Goal: Information Seeking & Learning: Learn about a topic

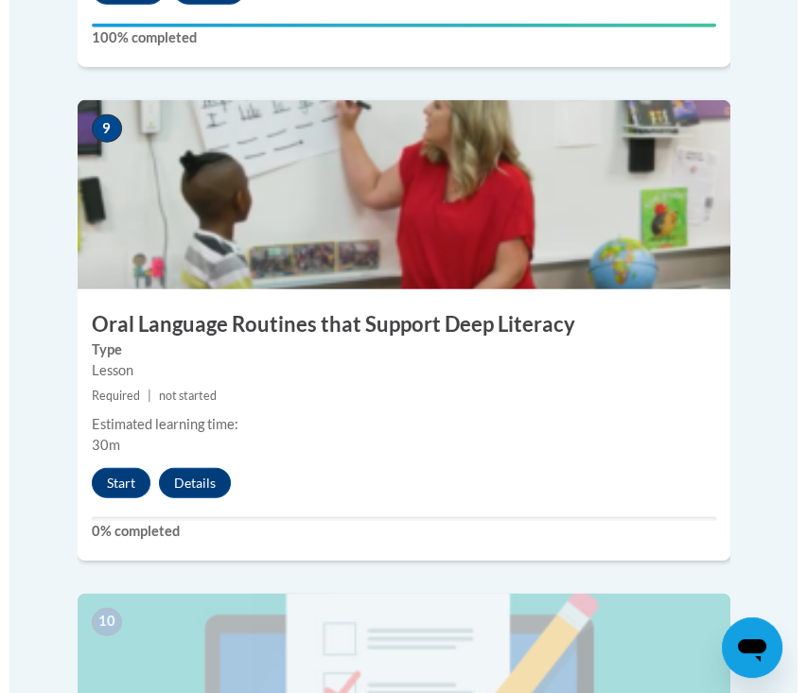
scroll to position [4792, 0]
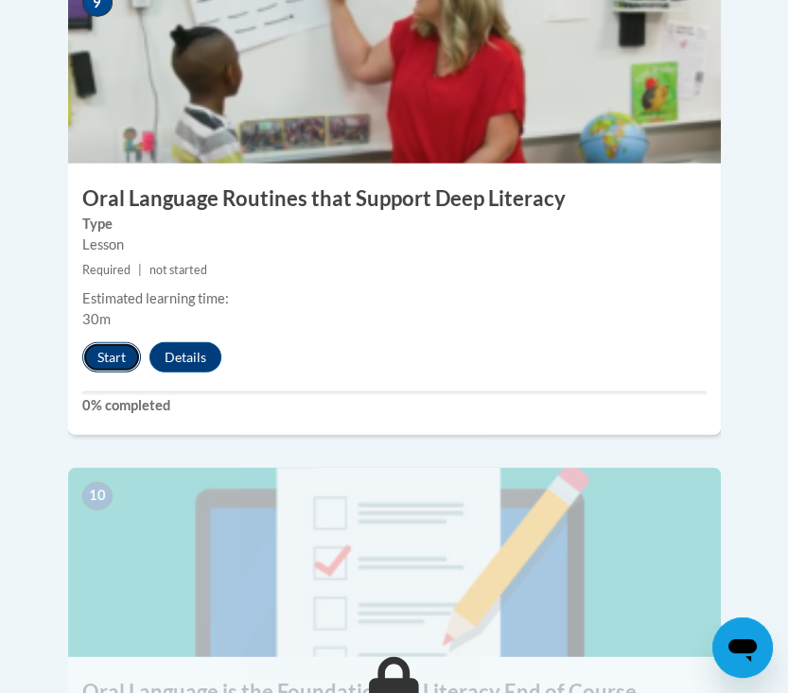
click at [106, 342] on button "Start" at bounding box center [111, 357] width 59 height 30
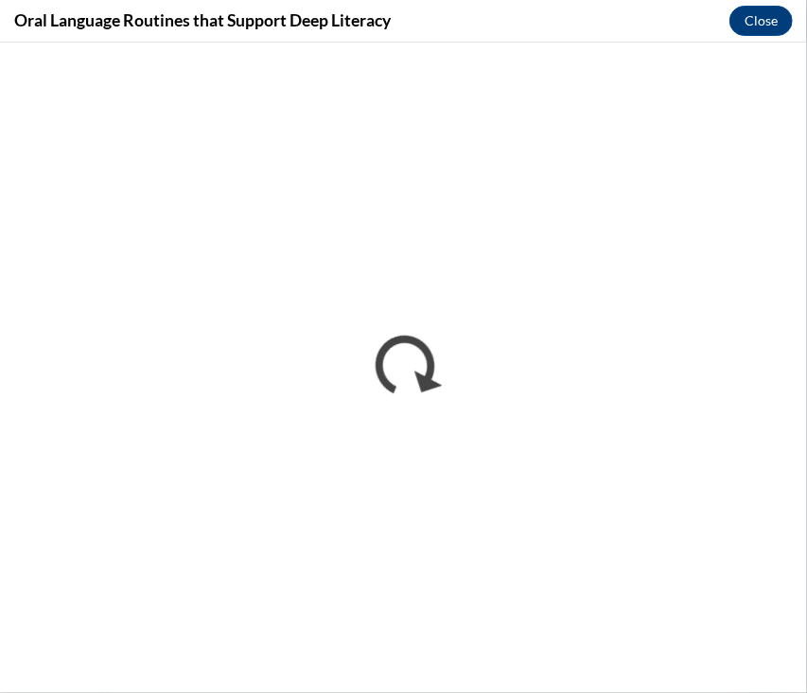
scroll to position [0, 0]
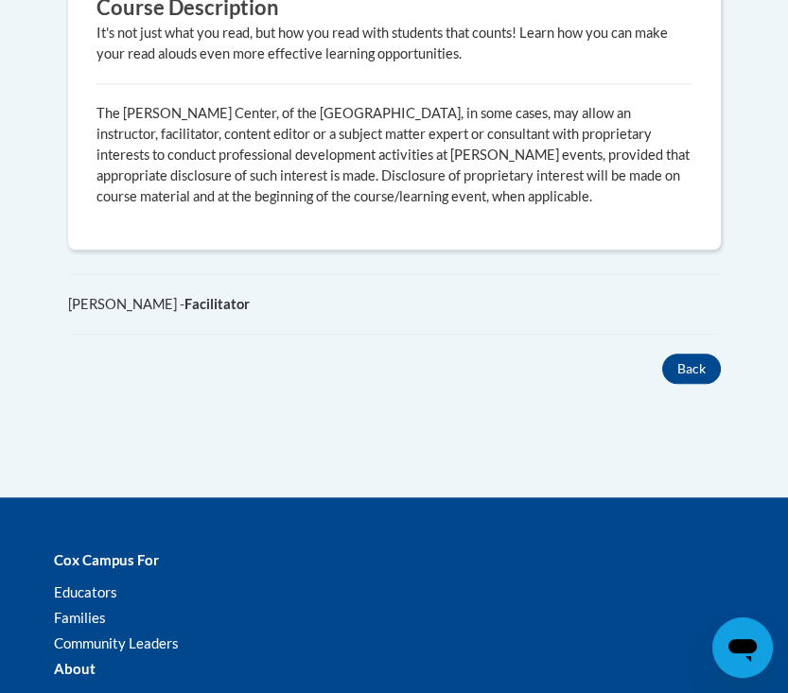
scroll to position [1765, 0]
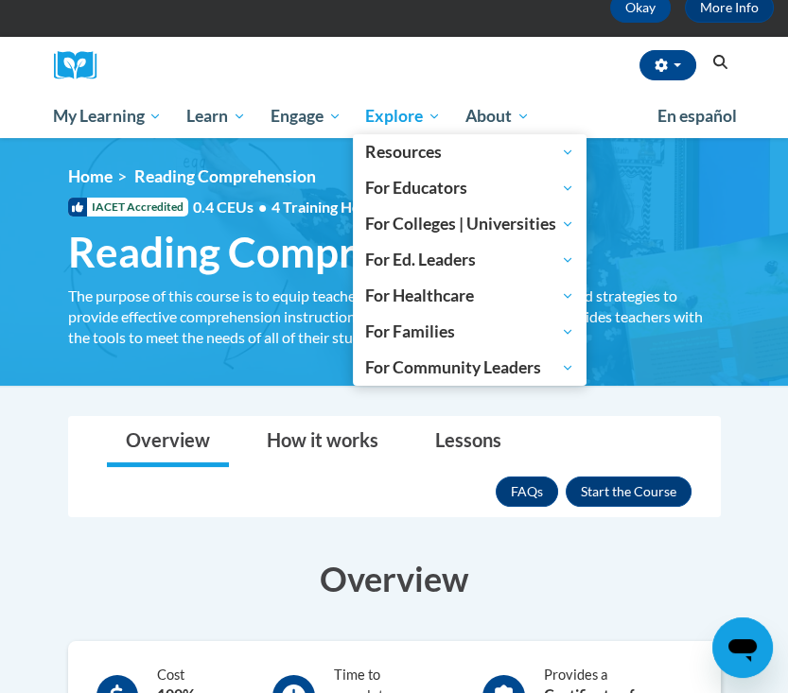
scroll to position [38, 0]
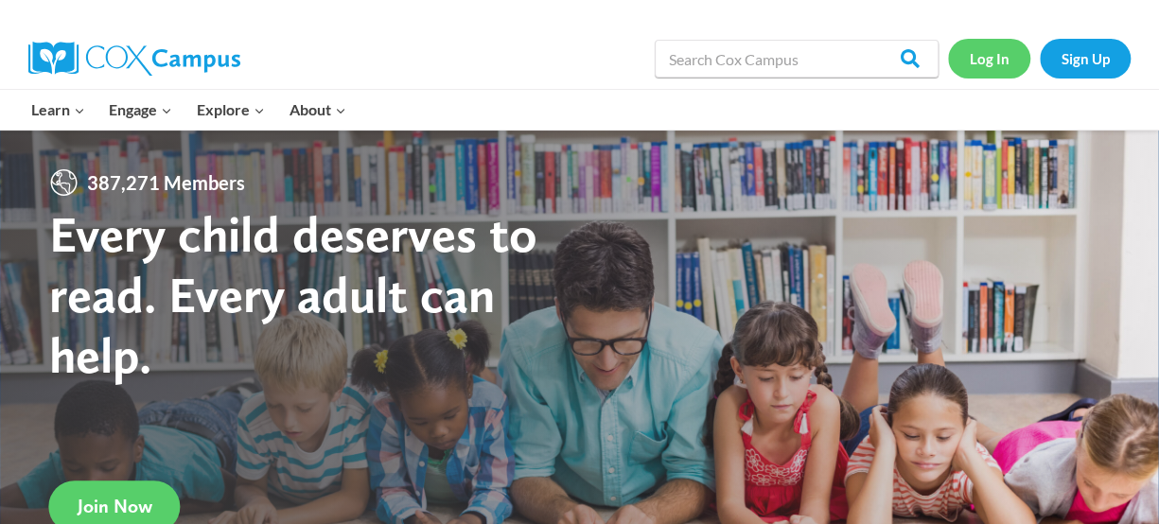
click at [1009, 55] on link "Log In" at bounding box center [989, 58] width 82 height 39
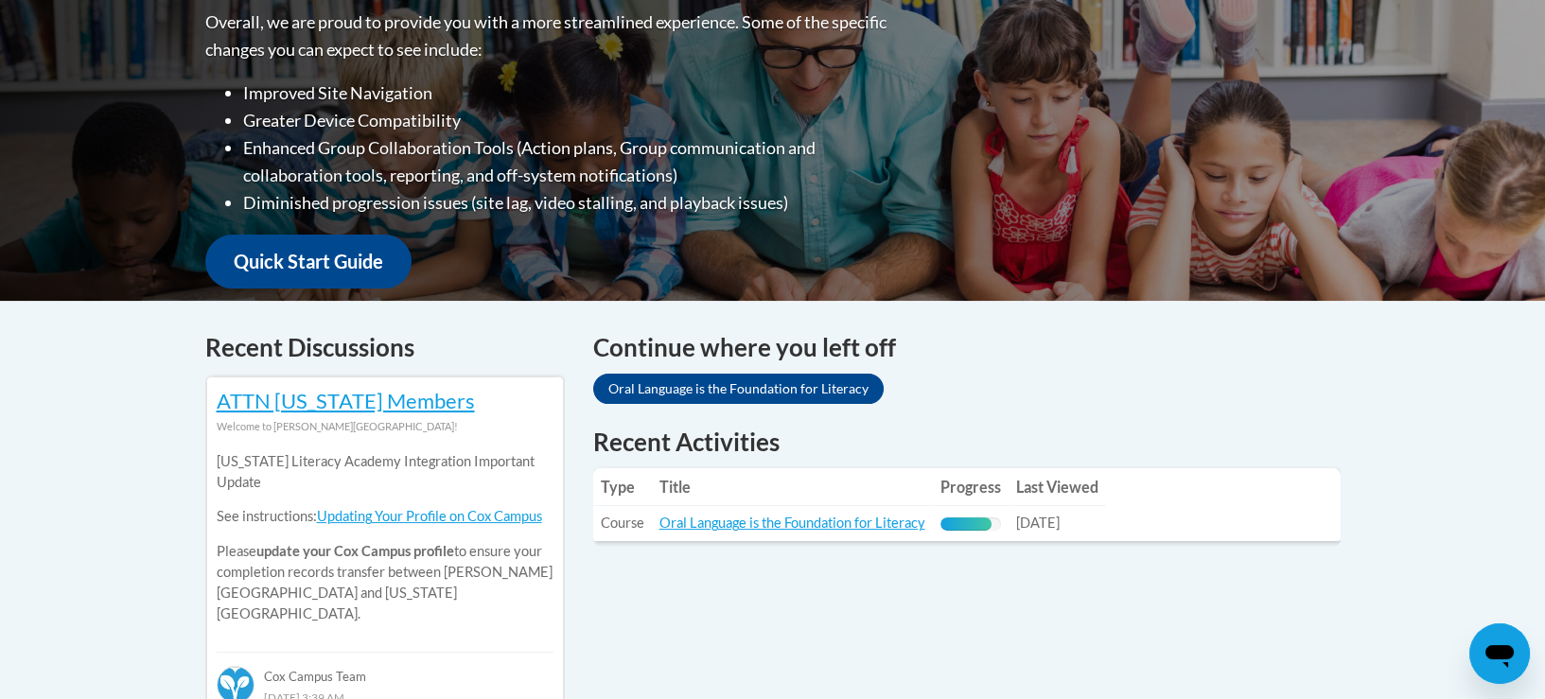
scroll to position [630, 0]
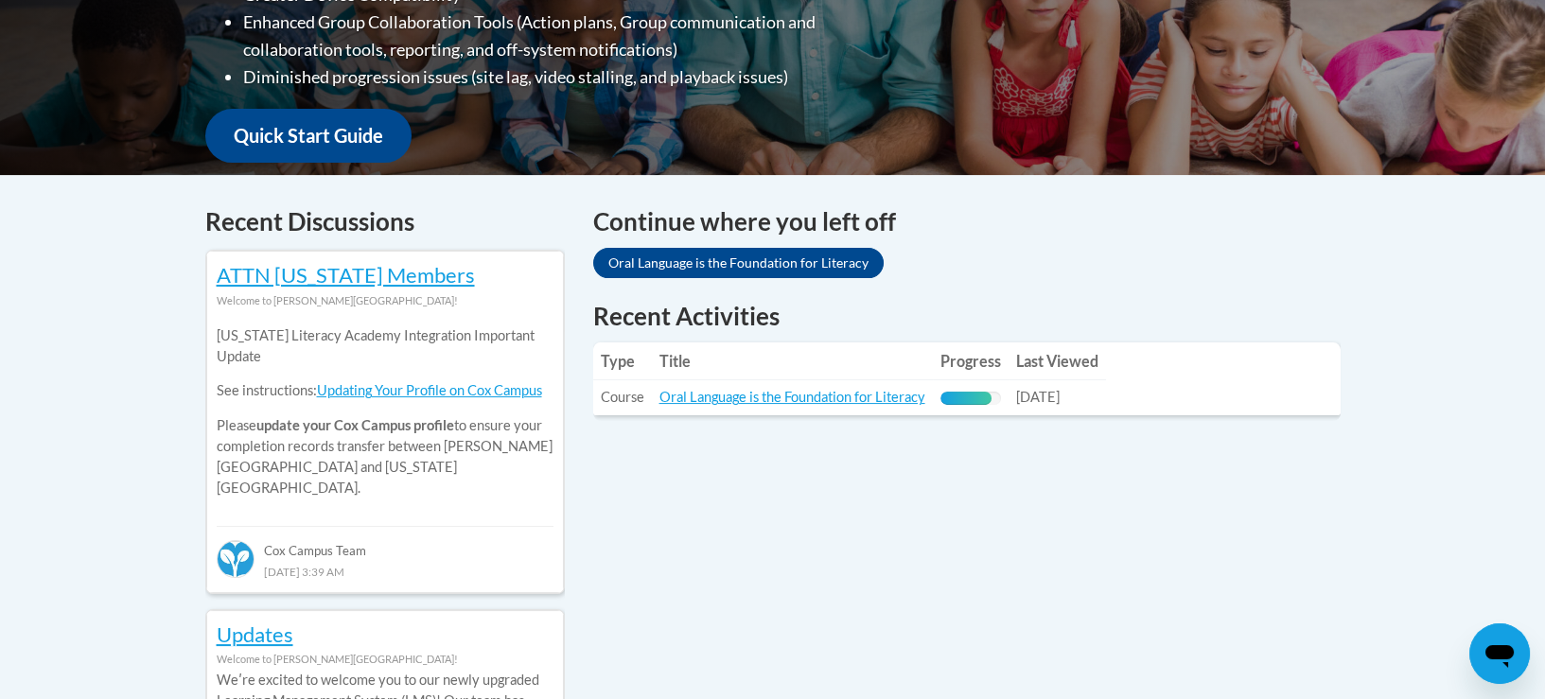
click at [704, 387] on td "Title: Oral Language is the Foundation for Literacy" at bounding box center [792, 397] width 281 height 35
click at [719, 391] on link "Oral Language is the Foundation for Literacy" at bounding box center [792, 397] width 266 height 16
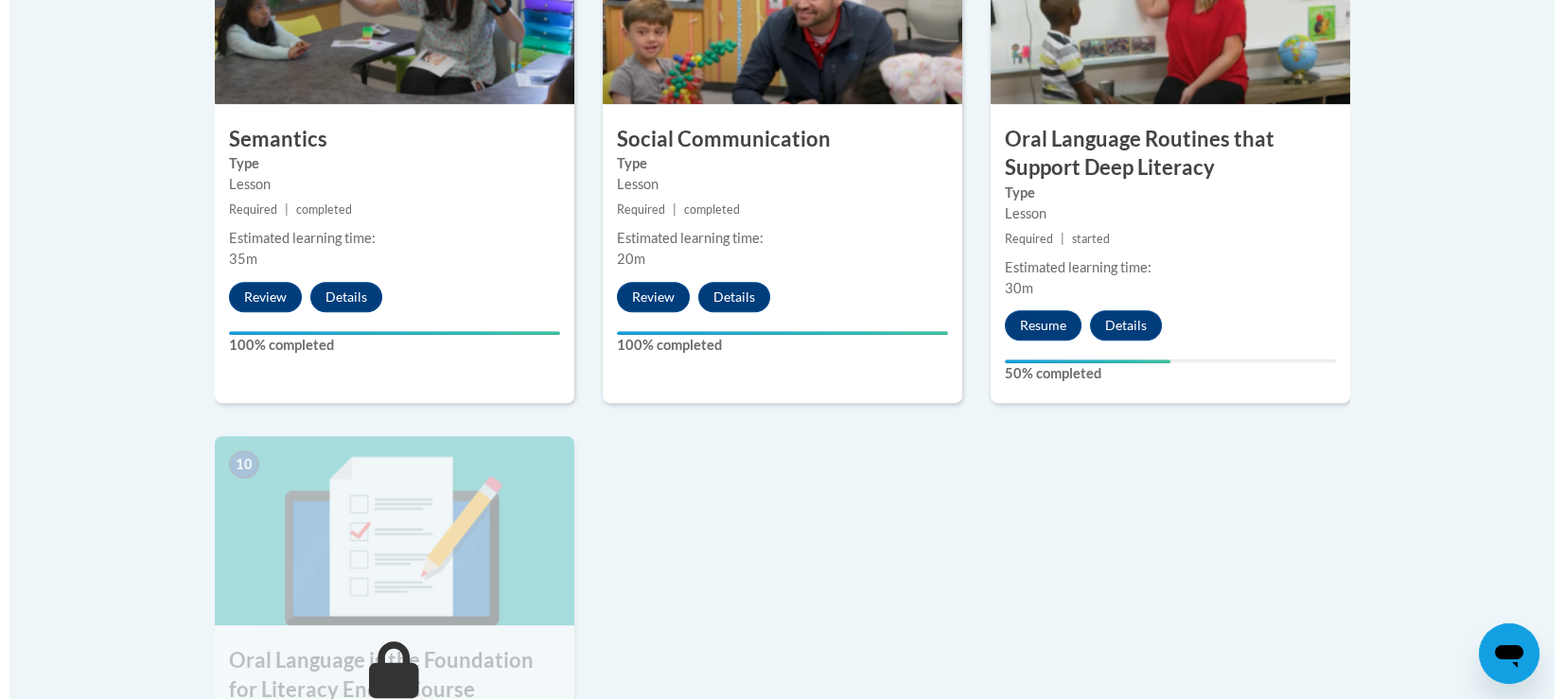
scroll to position [1892, 0]
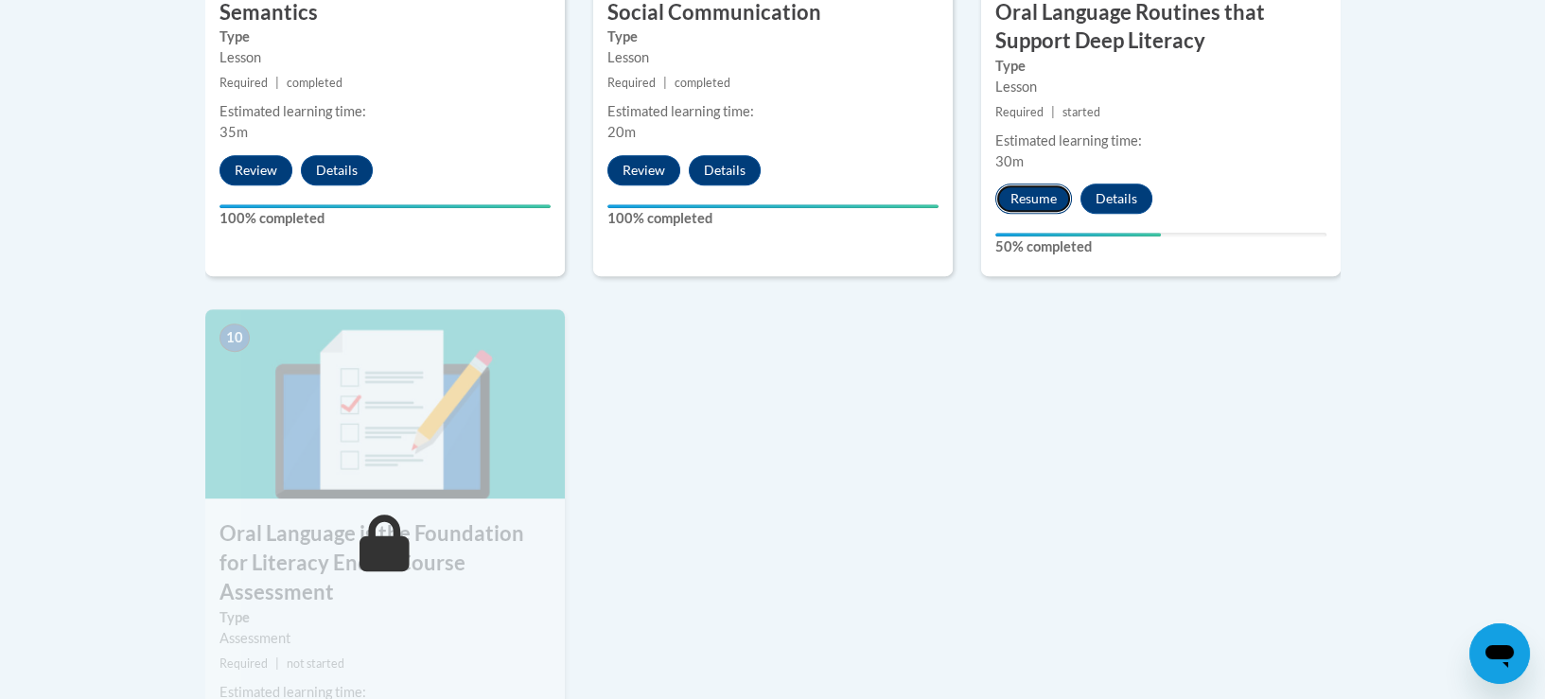
click at [1025, 199] on button "Resume" at bounding box center [1033, 199] width 77 height 30
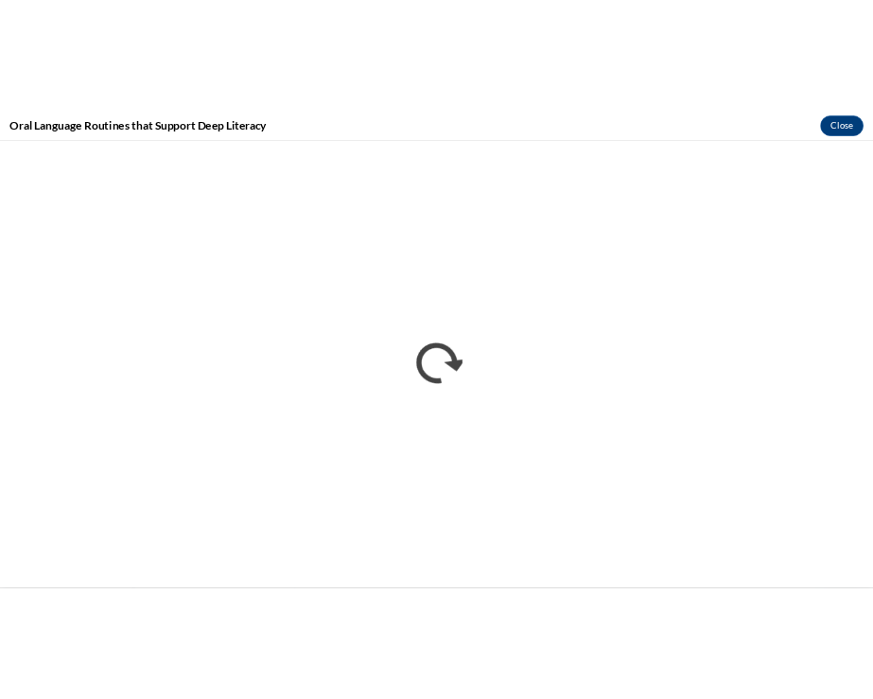
scroll to position [1936, 0]
